Goal: Check status: Check status

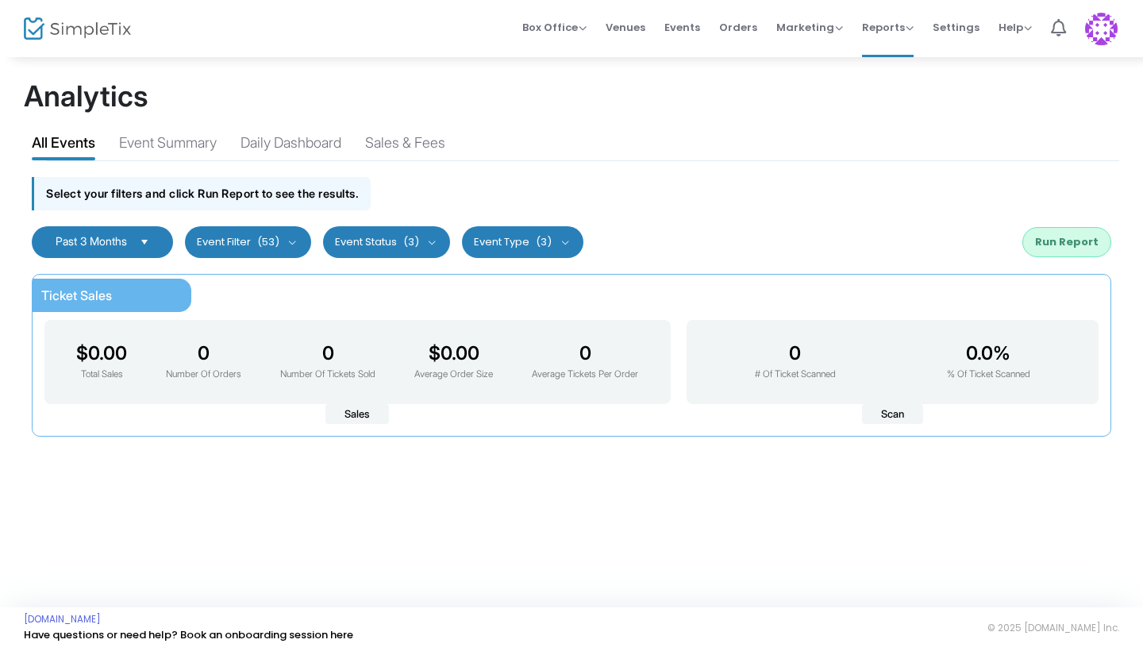
click at [92, 244] on span "Past 3 Months" at bounding box center [91, 240] width 71 height 13
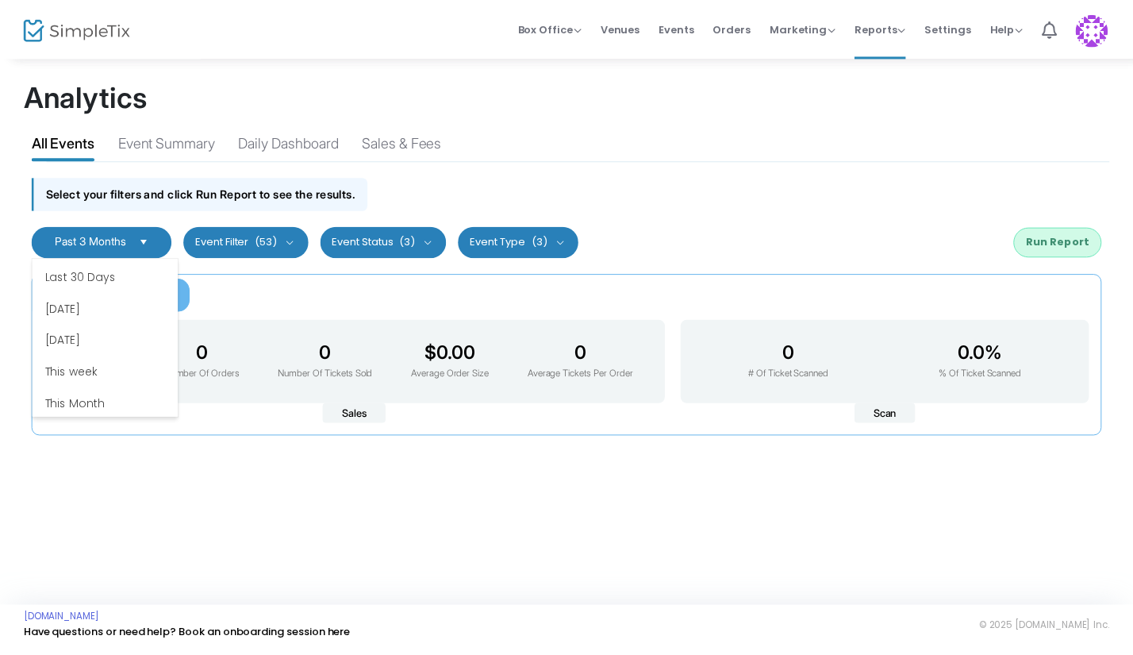
scroll to position [16, 0]
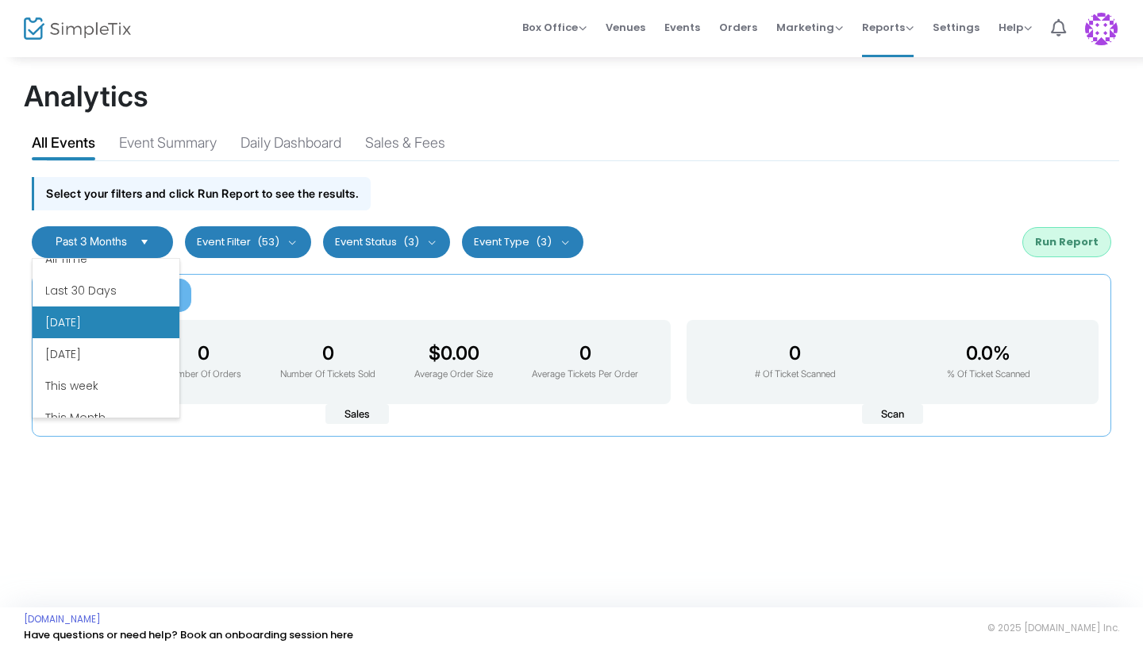
click at [98, 325] on li "[DATE]" at bounding box center [106, 322] width 147 height 32
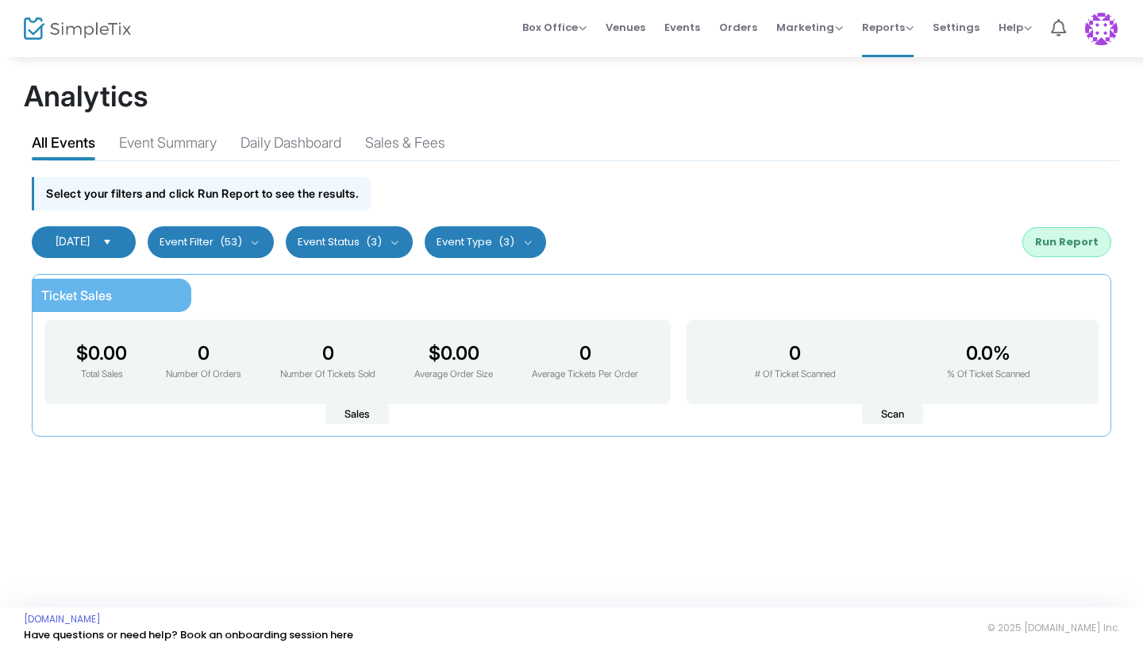
click at [1036, 248] on button "Run Report" at bounding box center [1066, 242] width 89 height 30
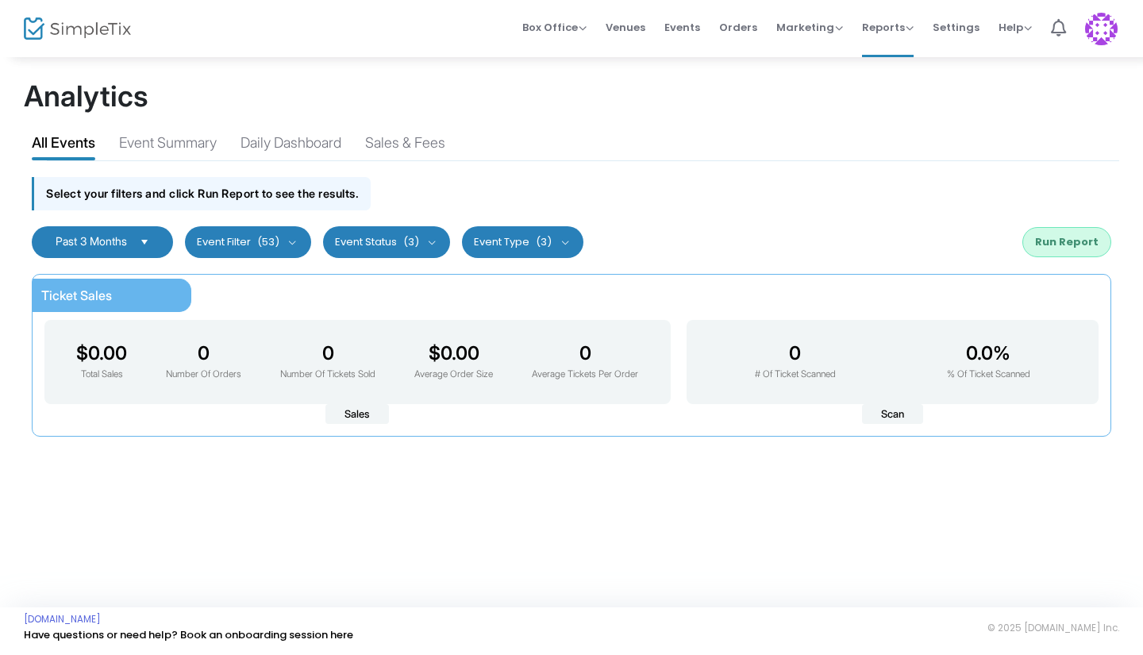
click at [107, 240] on span "Past 3 Months" at bounding box center [91, 240] width 71 height 13
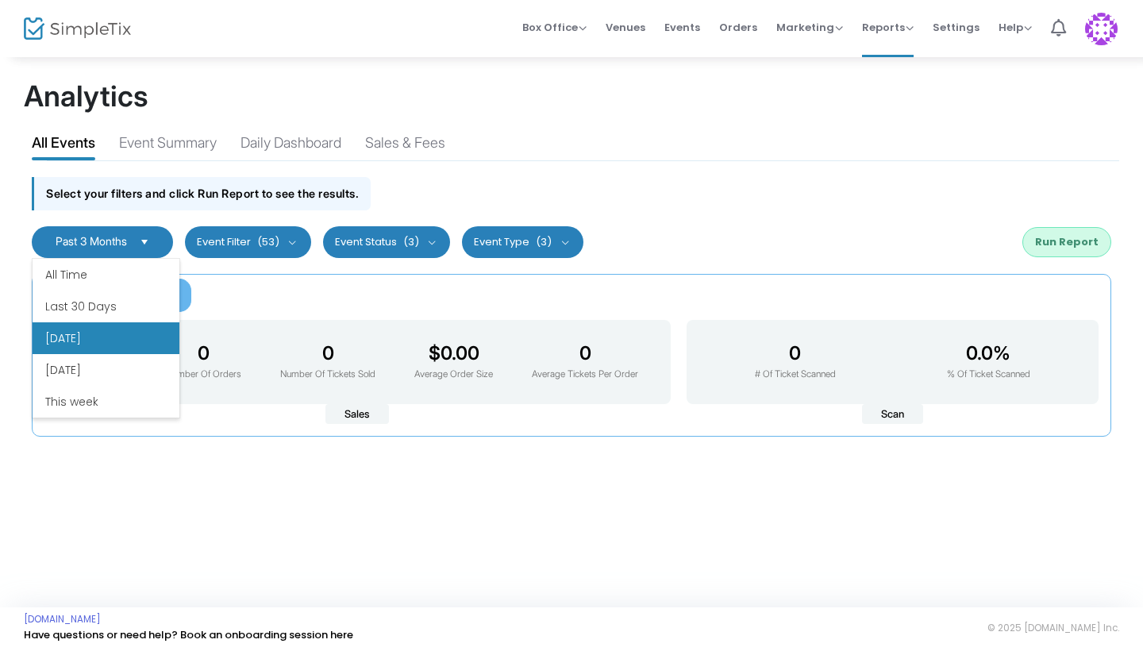
click at [102, 338] on li "[DATE]" at bounding box center [106, 338] width 147 height 32
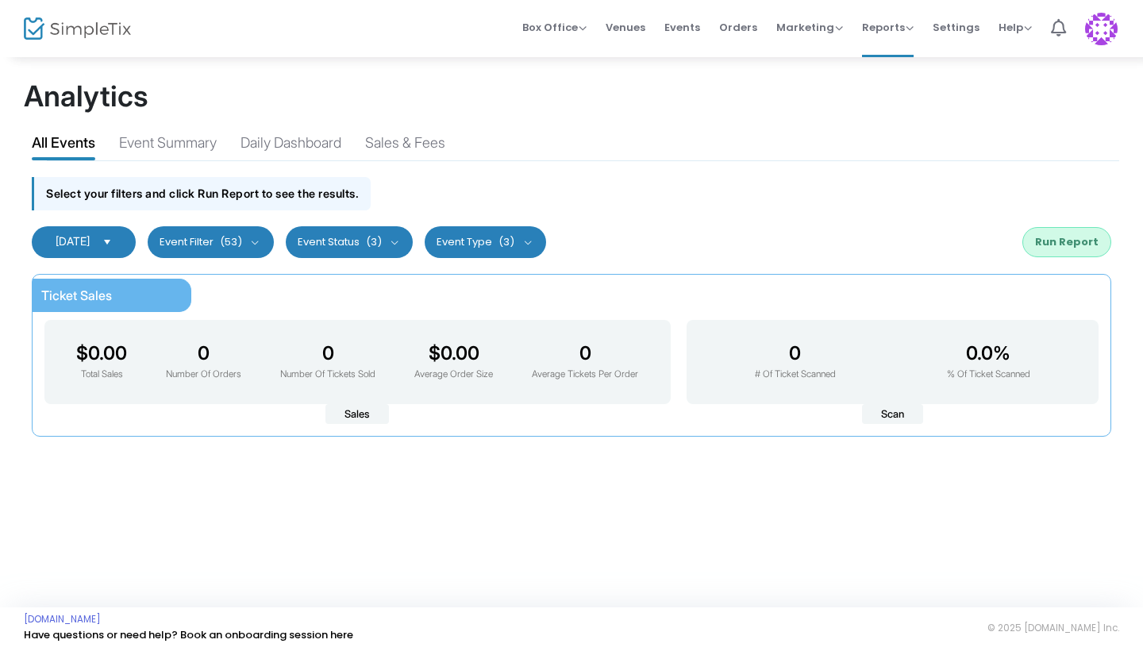
click at [1038, 247] on button "Run Report" at bounding box center [1066, 242] width 89 height 30
